Goal: Book appointment/travel/reservation

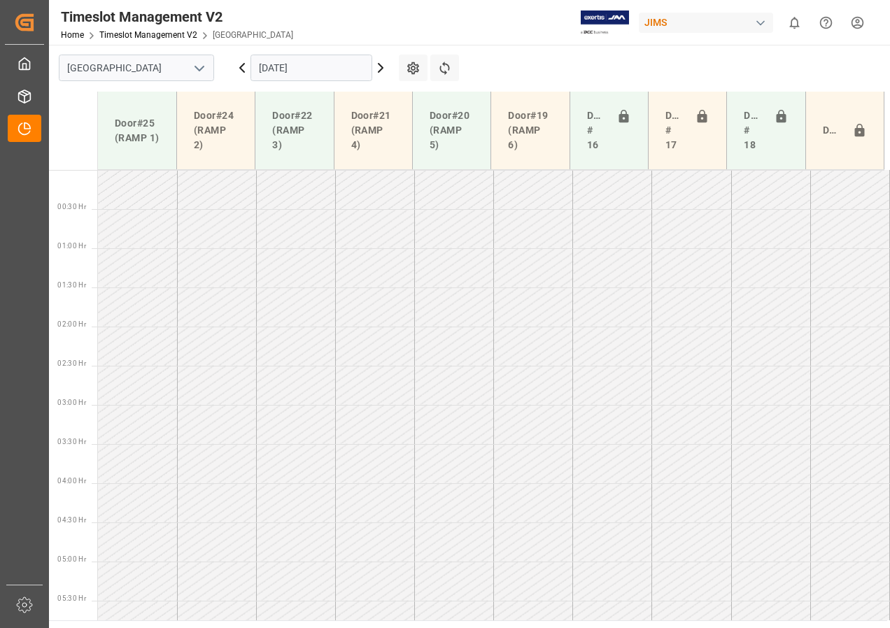
scroll to position [429, 0]
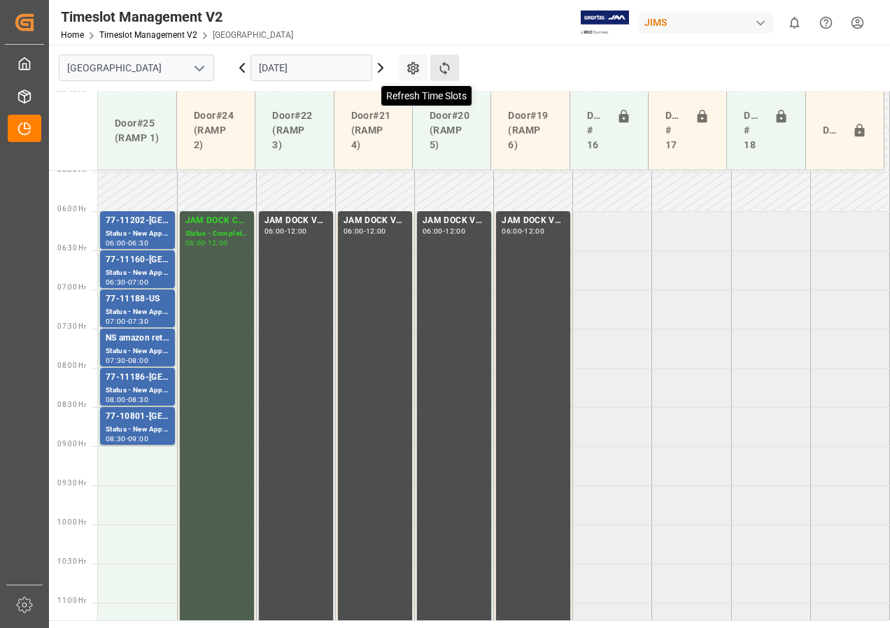
click at [442, 66] on icon at bounding box center [444, 68] width 15 height 15
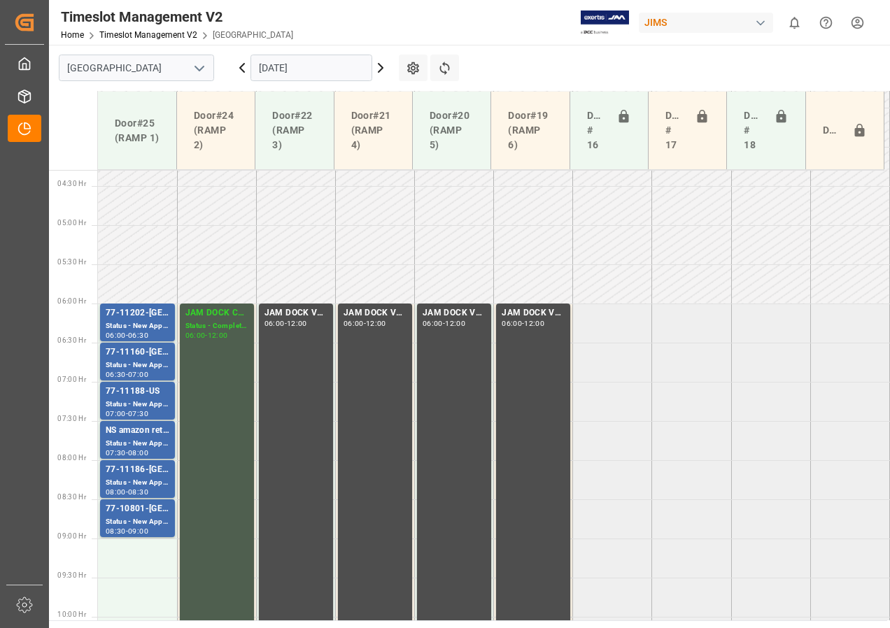
scroll to position [297, 0]
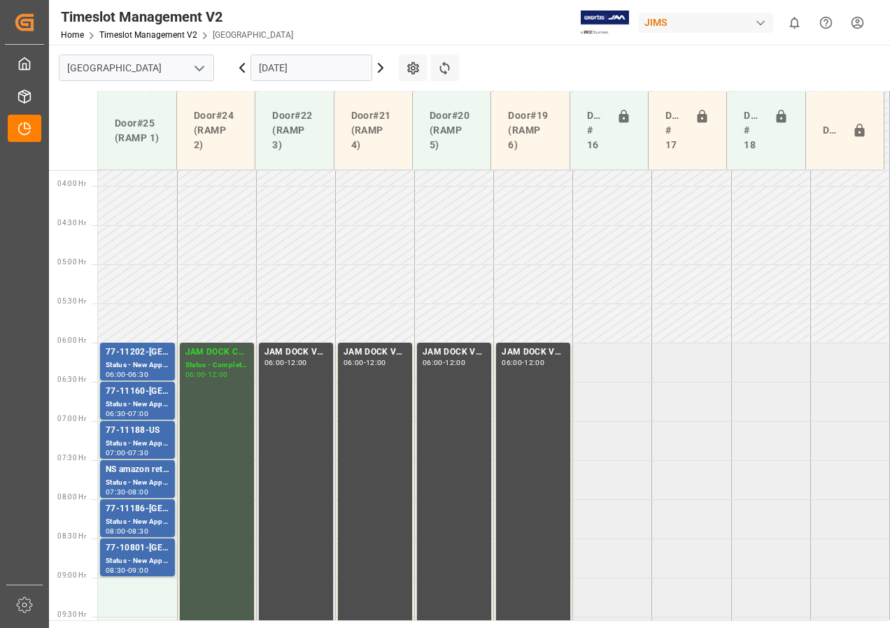
click at [286, 65] on input "[DATE]" at bounding box center [312, 68] width 122 height 27
click at [245, 68] on icon at bounding box center [242, 67] width 17 height 17
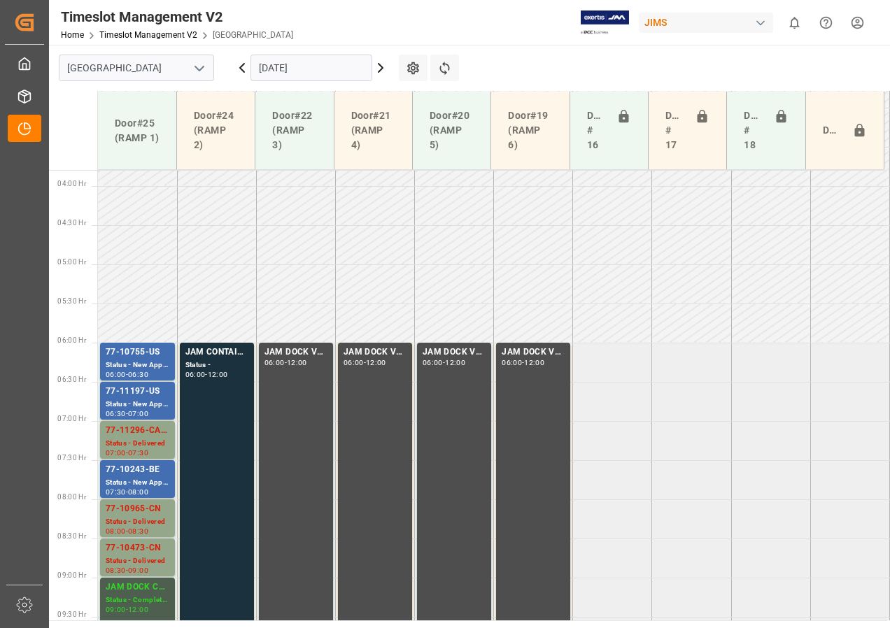
scroll to position [437, 0]
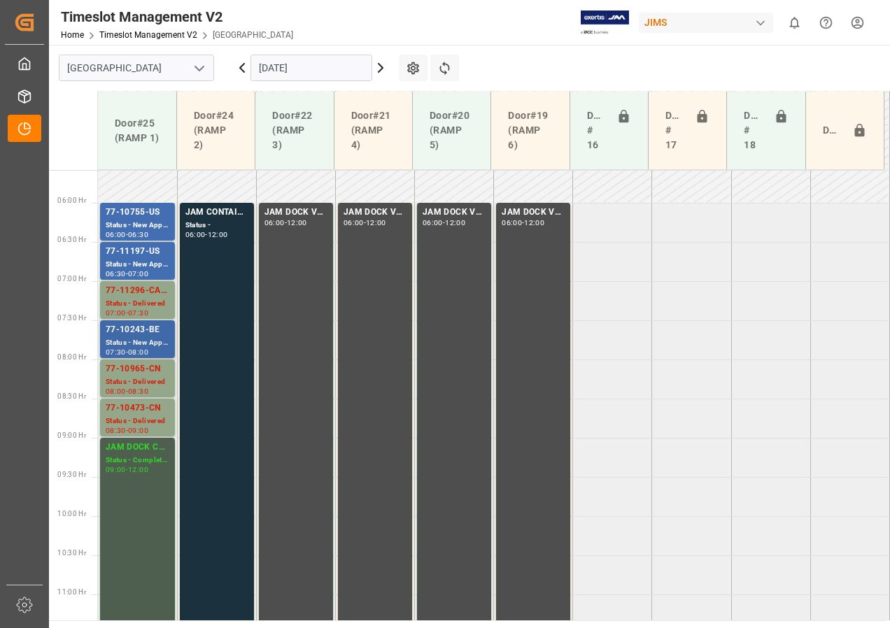
click at [141, 329] on div "77-10243-BE" at bounding box center [138, 330] width 64 height 14
click at [136, 248] on div "77-11197-US" at bounding box center [138, 252] width 64 height 14
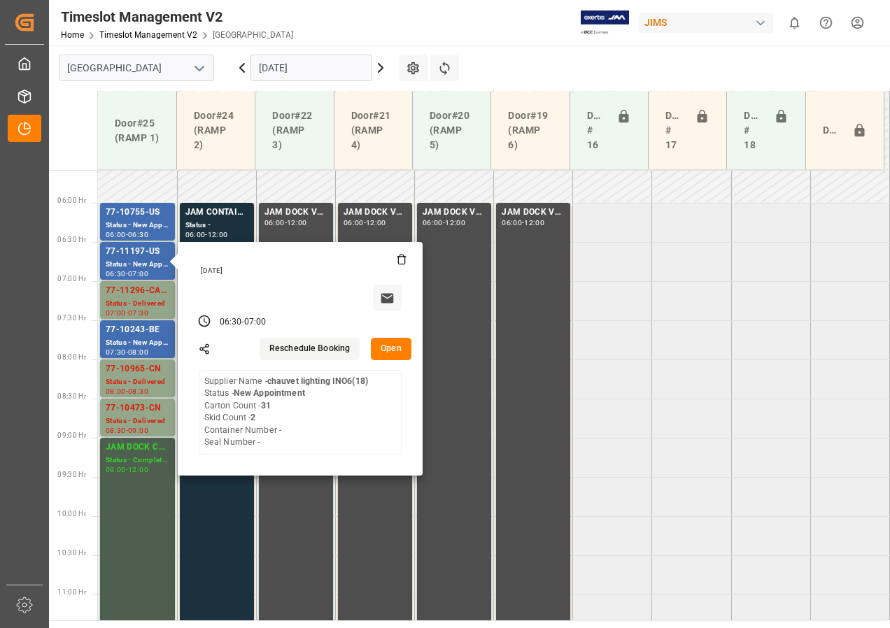
click at [395, 342] on button "Open" at bounding box center [391, 349] width 41 height 22
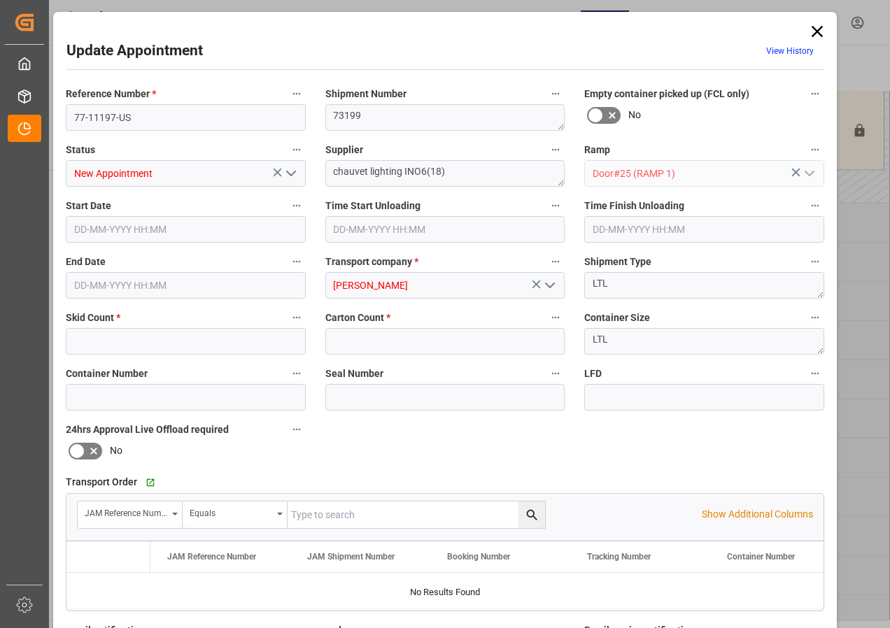
type input "2"
type input "31"
type input "[DATE] 06:30"
type input "[DATE] 07:00"
type input "[DATE] 13:41"
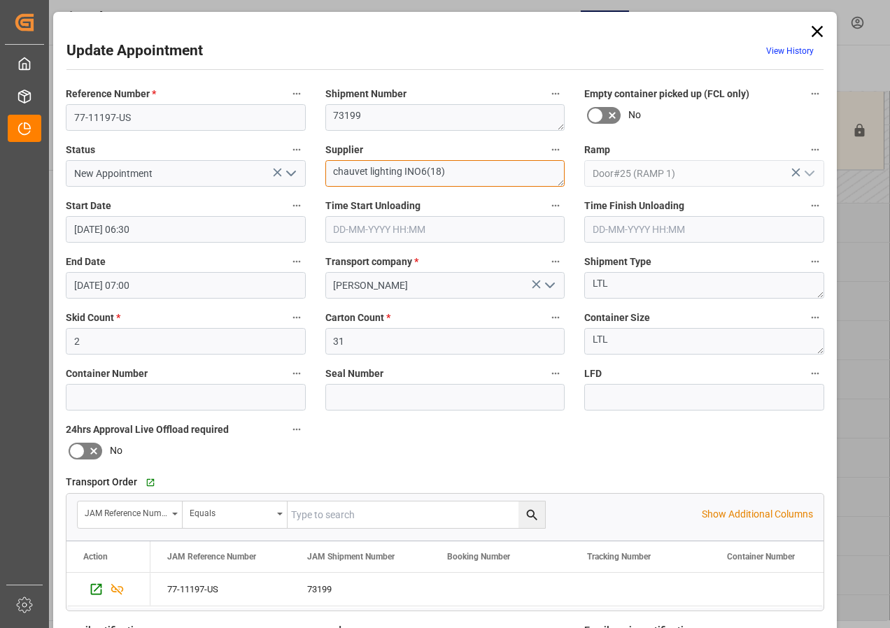
drag, startPoint x: 330, startPoint y: 172, endPoint x: 400, endPoint y: 171, distance: 70.0
click at [400, 171] on textarea "chauvet lighting INO6(18)" at bounding box center [445, 173] width 240 height 27
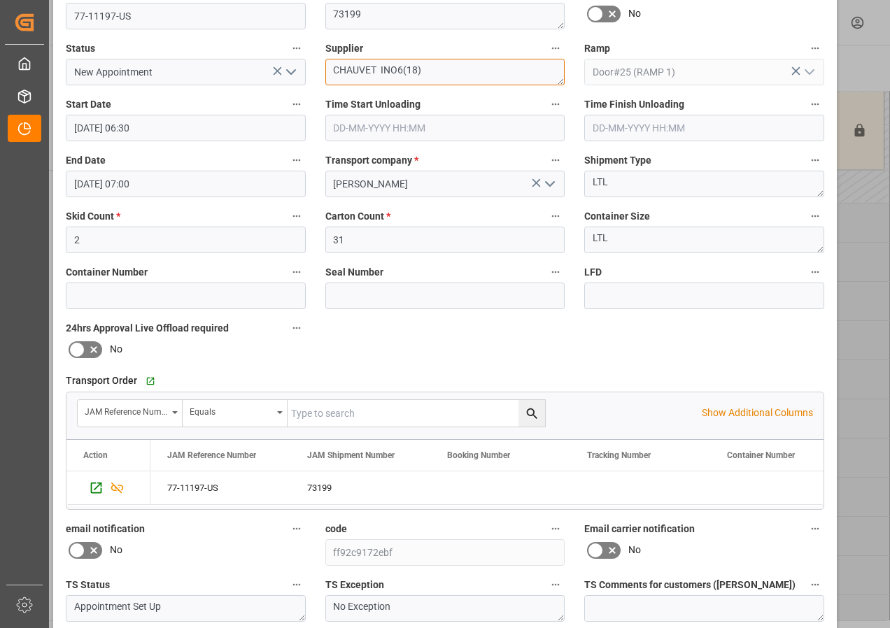
scroll to position [223, 0]
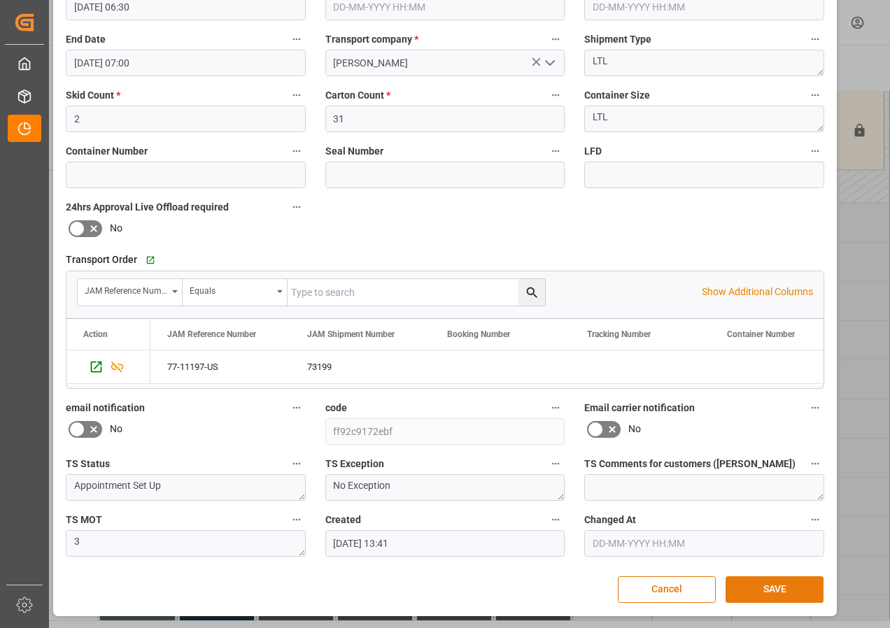
type textarea "CHAUVET INO6(18)"
click at [776, 595] on button "SAVE" at bounding box center [775, 590] width 98 height 27
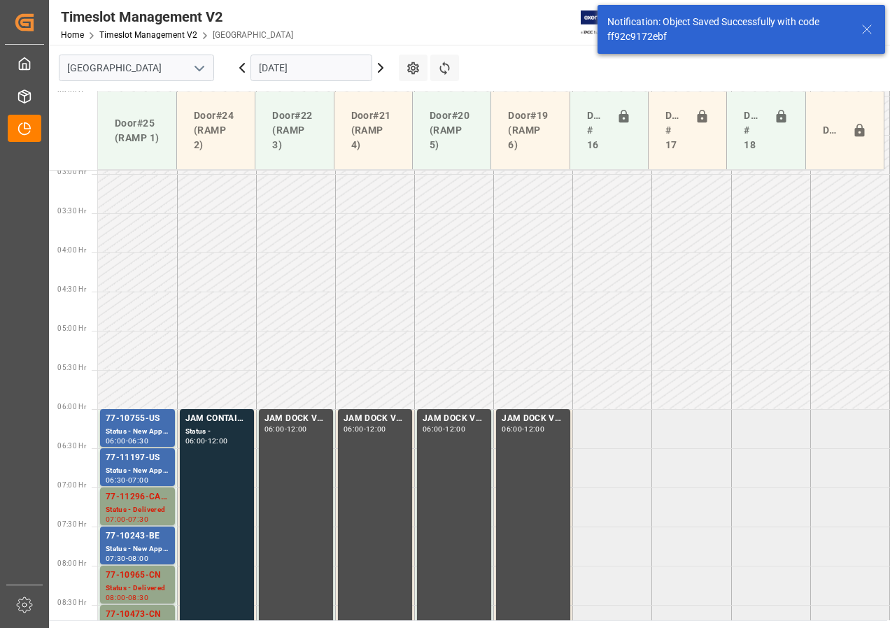
scroll to position [412, 0]
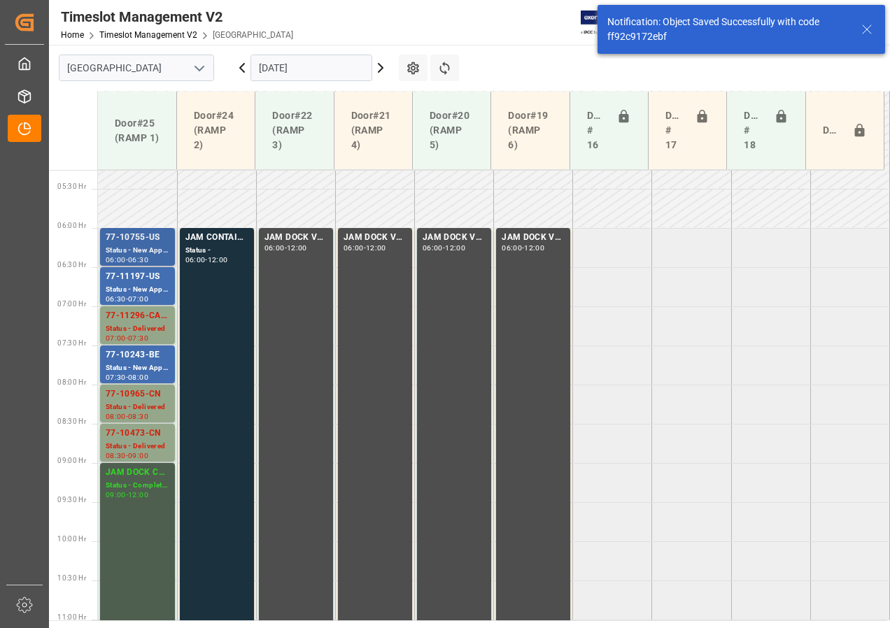
click at [111, 246] on div "Status - New Appointment" at bounding box center [138, 251] width 64 height 12
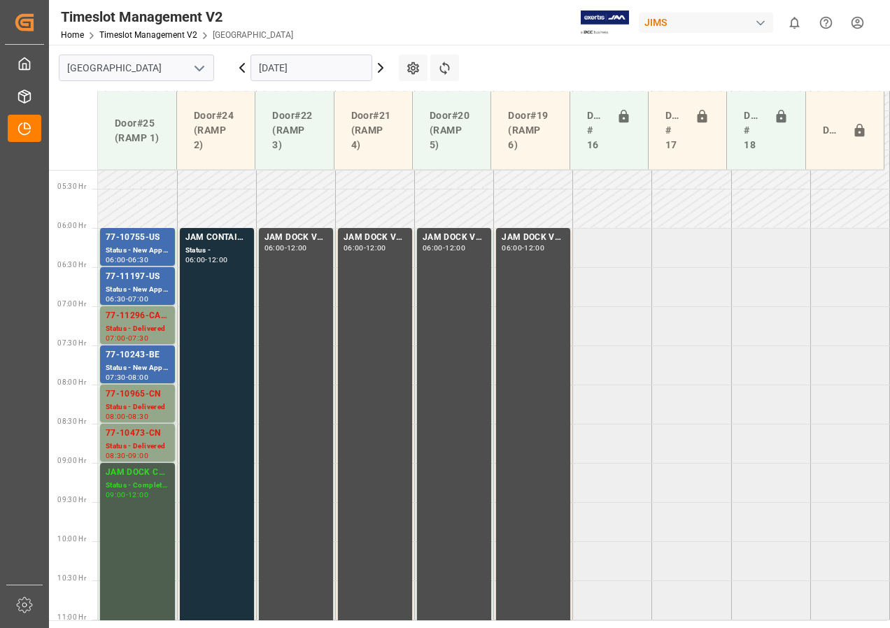
click at [132, 286] on div "Status - New Appointment" at bounding box center [138, 290] width 64 height 12
